Goal: Find contact information: Find contact information

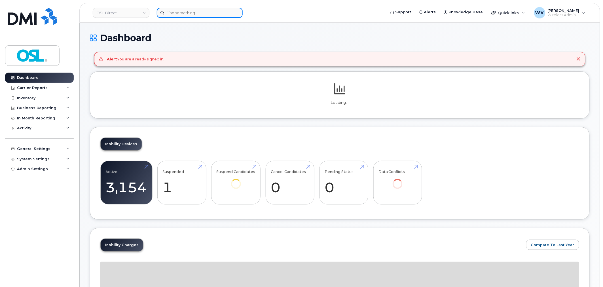
click at [177, 13] on input at bounding box center [200, 13] width 86 height 10
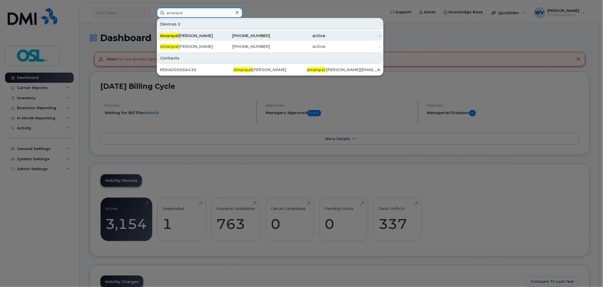
type input "amanpal"
click at [250, 35] on div "416-347-9261" at bounding box center [242, 36] width 55 height 6
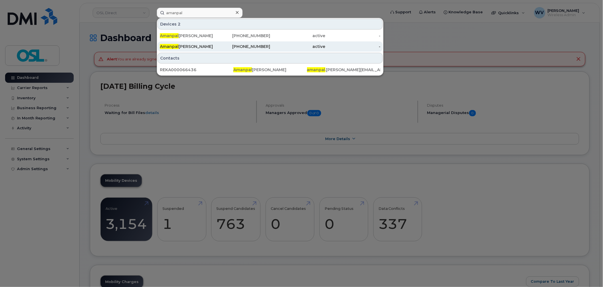
click at [250, 44] on div "416-805-3815" at bounding box center [242, 47] width 55 height 6
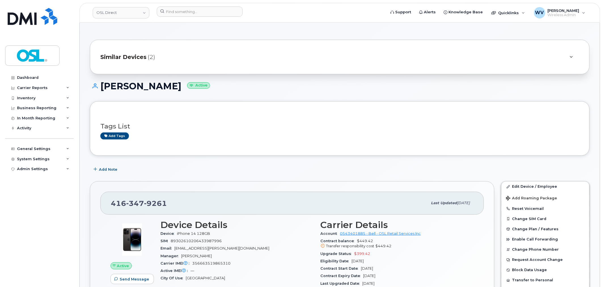
click at [137, 88] on h1 "[PERSON_NAME] Active" at bounding box center [340, 86] width 500 height 10
click at [152, 87] on h1 "[PERSON_NAME] Active" at bounding box center [340, 86] width 500 height 10
copy h1 "[PERSON_NAME]"
click at [134, 83] on h1 "[PERSON_NAME] Active" at bounding box center [340, 86] width 500 height 10
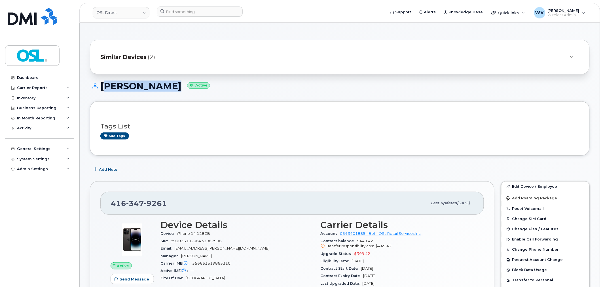
click at [134, 83] on h1 "[PERSON_NAME] Active" at bounding box center [340, 86] width 500 height 10
copy h1 "[PERSON_NAME]"
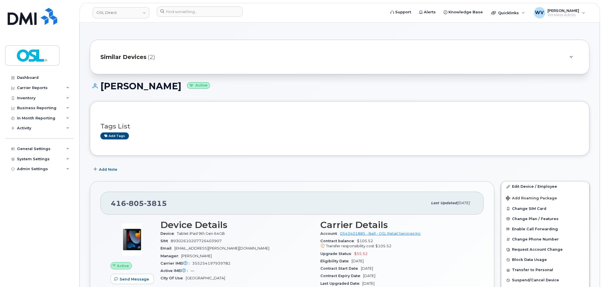
click at [151, 201] on span "3815" at bounding box center [155, 203] width 23 height 9
copy span "416 805 3815"
